Goal: Transaction & Acquisition: Download file/media

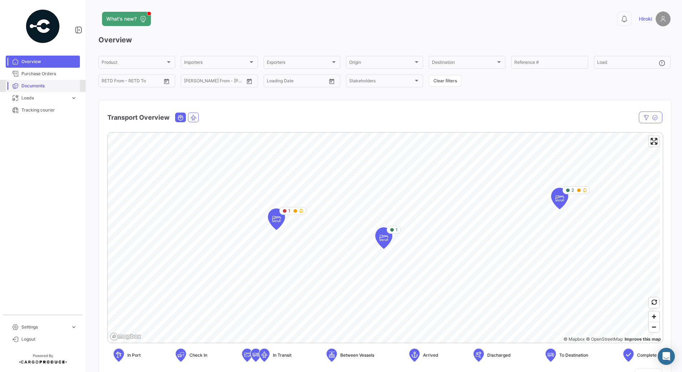
click at [38, 82] on link "Documents" at bounding box center [43, 86] width 74 height 12
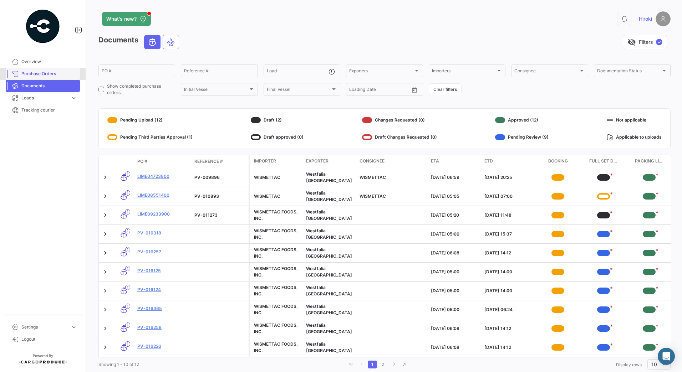
click at [45, 71] on span "Purchase Orders" at bounding box center [49, 74] width 56 height 6
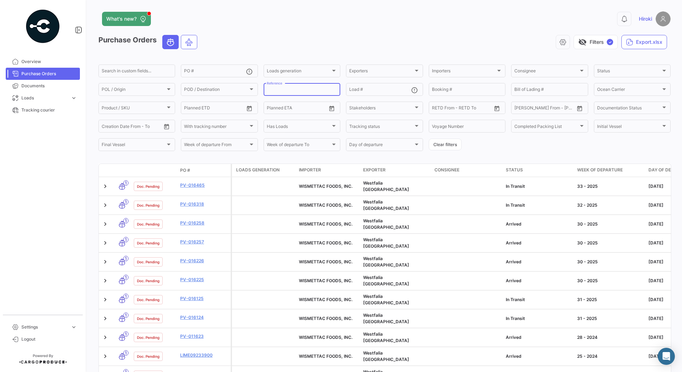
click at [309, 89] on input "Reference" at bounding box center [302, 90] width 70 height 5
click at [321, 67] on div "Loads generation Loads generation" at bounding box center [302, 70] width 70 height 14
click at [393, 109] on div at bounding box center [341, 186] width 682 height 372
click at [485, 91] on input "Booking #" at bounding box center [467, 90] width 70 height 5
paste input "LMM0539975"
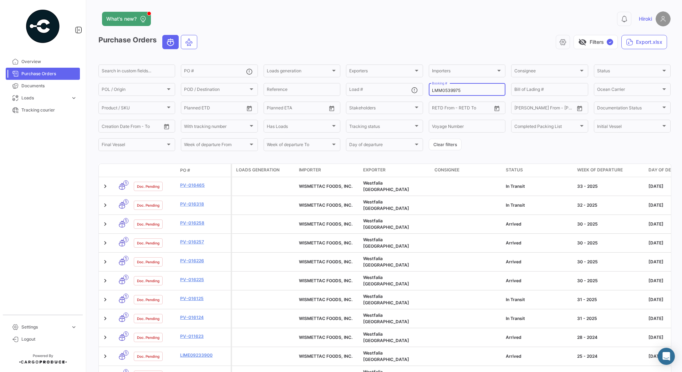
type input "LMM0539975"
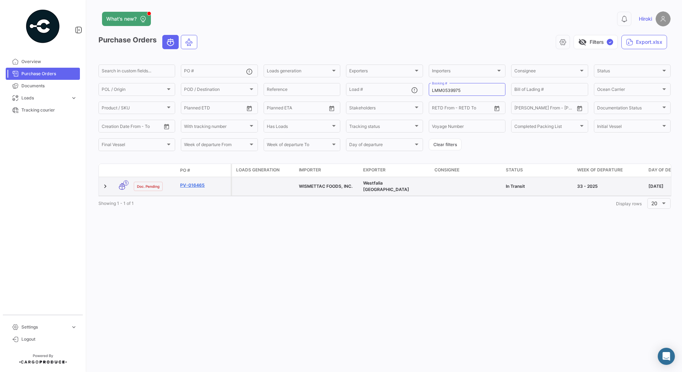
click at [193, 184] on link "PV-016465" at bounding box center [204, 185] width 48 height 6
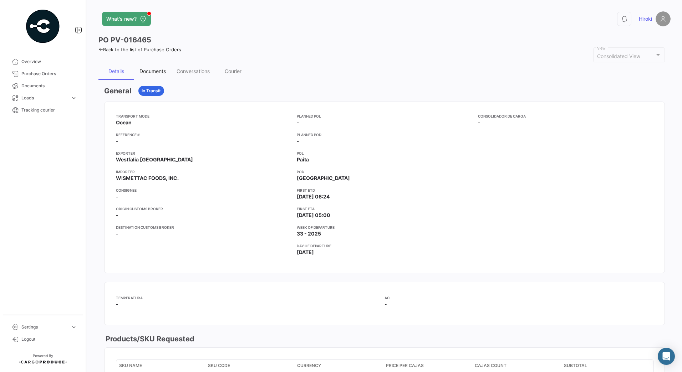
click at [157, 67] on div "Documents" at bounding box center [152, 71] width 37 height 17
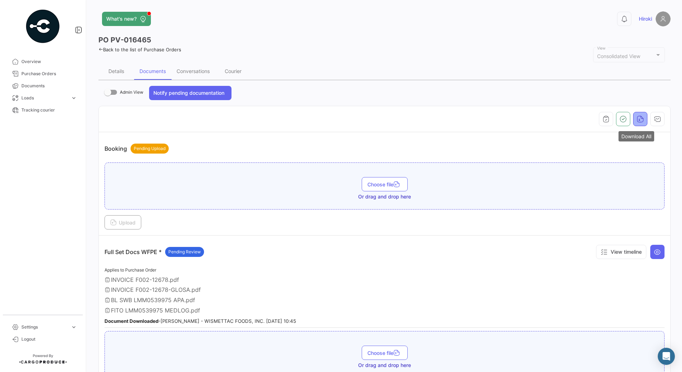
click at [639, 121] on icon "button" at bounding box center [640, 119] width 7 height 7
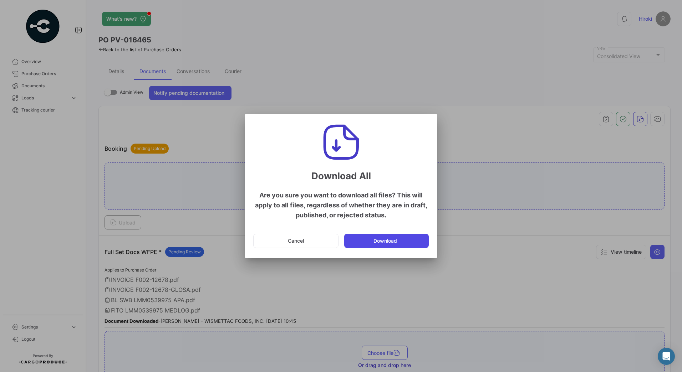
drag, startPoint x: 371, startPoint y: 249, endPoint x: 384, endPoint y: 241, distance: 14.9
click at [384, 241] on mat-dialog-actions "Cancel Download" at bounding box center [340, 241] width 175 height 24
click at [384, 241] on button "Download" at bounding box center [386, 241] width 85 height 14
